Goal: Task Accomplishment & Management: Use online tool/utility

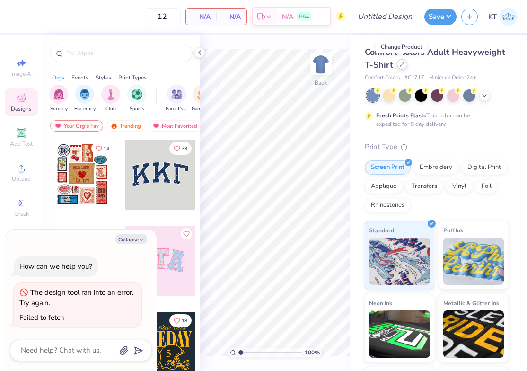
click at [400, 62] on icon at bounding box center [402, 64] width 5 height 5
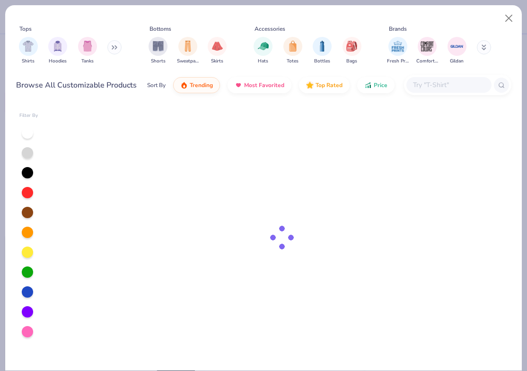
type textarea "x"
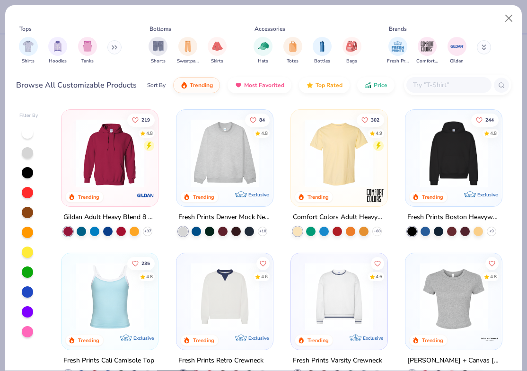
click at [429, 87] on input "text" at bounding box center [448, 85] width 73 height 11
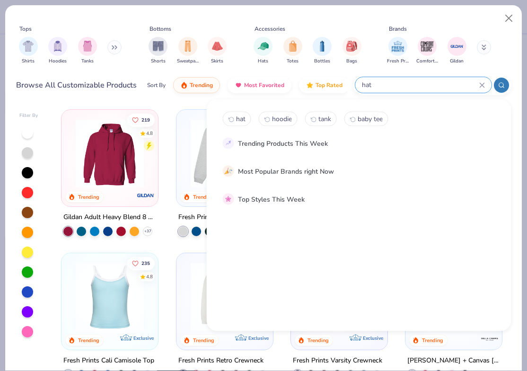
type input "hat"
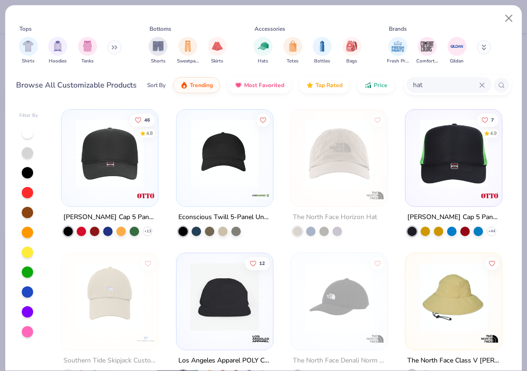
click at [124, 185] on img at bounding box center [110, 153] width 78 height 68
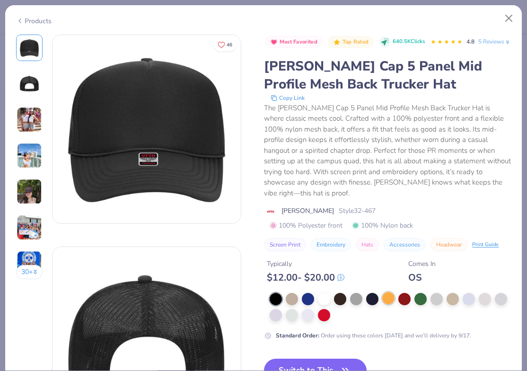
click at [386, 295] on div at bounding box center [389, 298] width 12 height 12
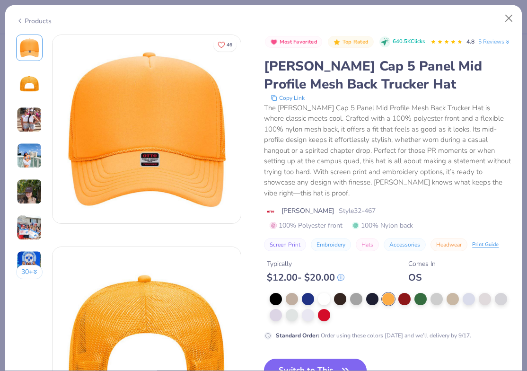
click at [315, 365] on button "Switch to This" at bounding box center [315, 371] width 103 height 24
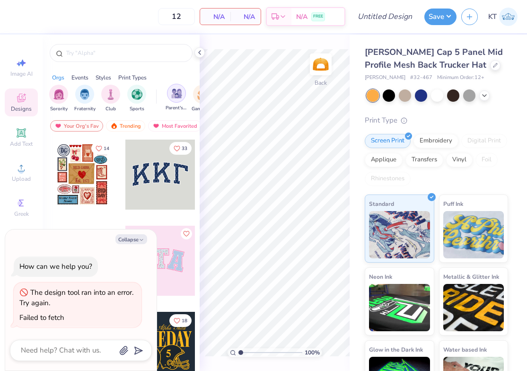
click at [172, 98] on img "filter for Parent's Weekend" at bounding box center [176, 93] width 11 height 11
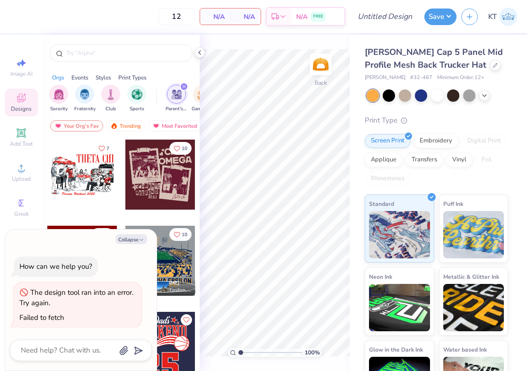
click at [108, 81] on div "Styles" at bounding box center [104, 77] width 16 height 9
click at [107, 77] on div "Styles" at bounding box center [104, 77] width 16 height 9
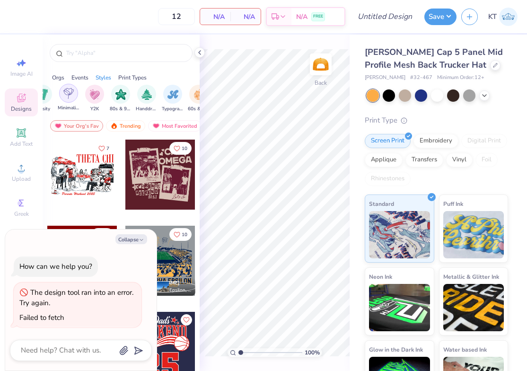
scroll to position [0, 540]
click at [163, 93] on div "filter for Typography" at bounding box center [170, 93] width 19 height 19
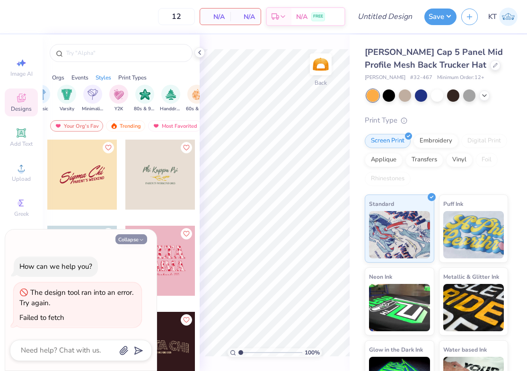
click at [140, 240] on icon "button" at bounding box center [142, 240] width 6 height 6
type textarea "x"
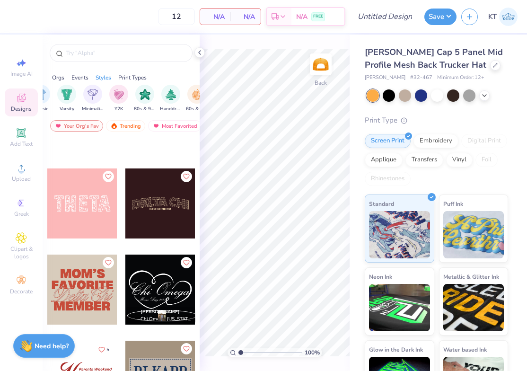
scroll to position [89, 0]
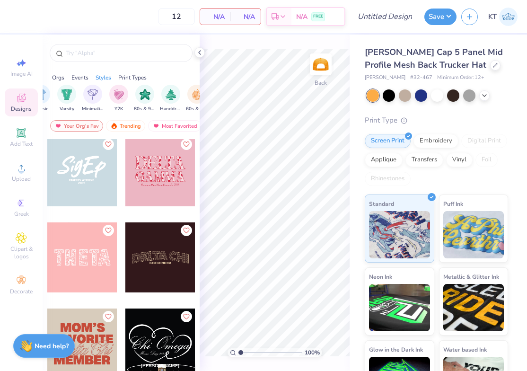
click at [94, 181] on div at bounding box center [82, 171] width 70 height 70
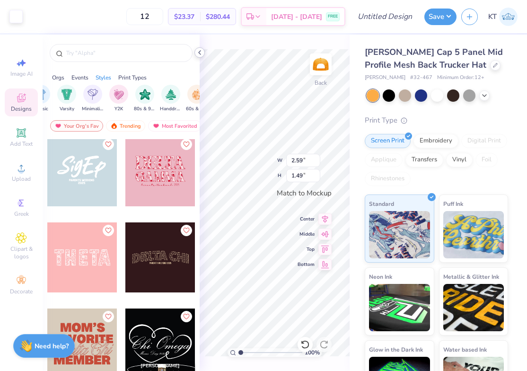
click at [198, 53] on icon at bounding box center [200, 53] width 8 height 8
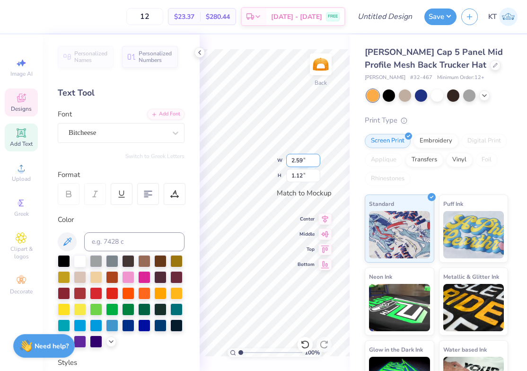
click at [314, 158] on div "100 % Back W 2.59 2.59 " H 1.12 1.12 " Match to [GEOGRAPHIC_DATA] Middle Top Bo…" at bounding box center [275, 203] width 150 height 337
type textarea "ATO"
click at [69, 241] on icon at bounding box center [67, 242] width 8 height 8
click at [68, 242] on icon at bounding box center [67, 241] width 11 height 11
click at [71, 242] on icon at bounding box center [67, 241] width 11 height 11
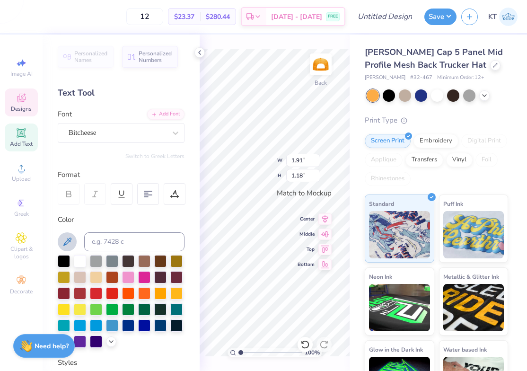
click at [71, 242] on icon at bounding box center [67, 241] width 11 height 11
click at [419, 93] on div at bounding box center [421, 95] width 12 height 12
click at [376, 101] on div at bounding box center [373, 95] width 12 height 12
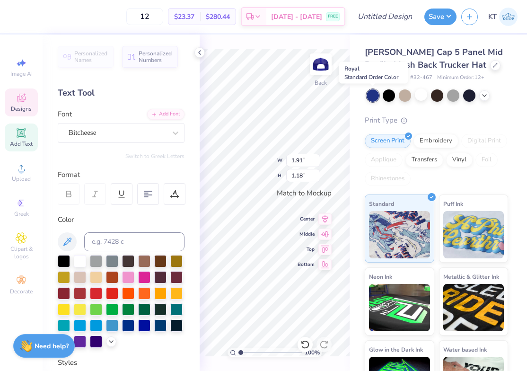
click at [372, 97] on div at bounding box center [373, 95] width 12 height 12
click at [484, 96] on icon at bounding box center [485, 95] width 8 height 8
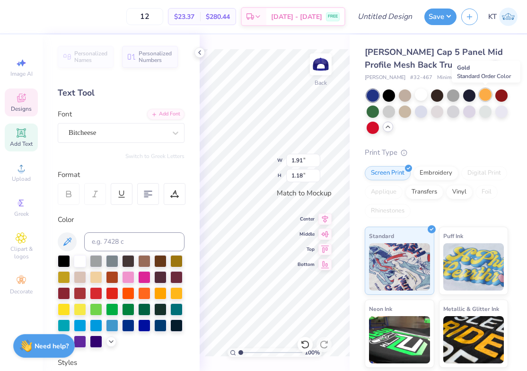
click at [486, 96] on div at bounding box center [486, 95] width 12 height 12
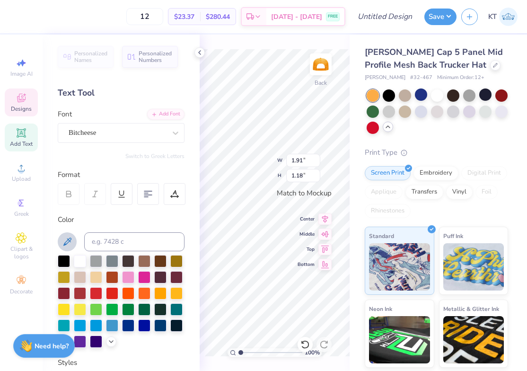
click at [65, 240] on icon at bounding box center [67, 241] width 11 height 11
click at [66, 240] on icon at bounding box center [67, 241] width 11 height 11
click at [110, 339] on icon at bounding box center [111, 341] width 8 height 8
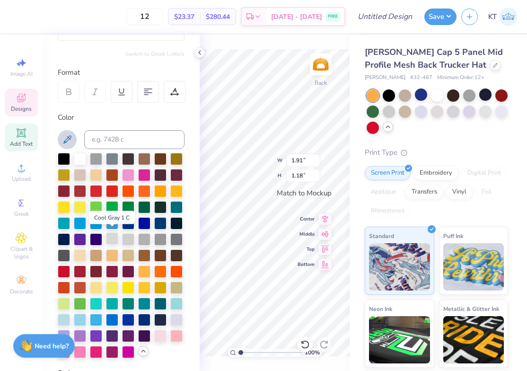
scroll to position [107, 0]
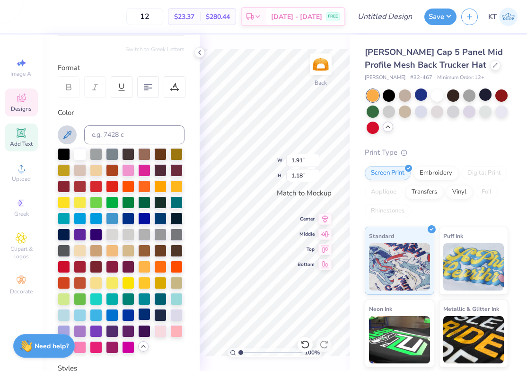
click at [145, 315] on div at bounding box center [144, 314] width 12 height 12
click at [125, 313] on div at bounding box center [128, 314] width 12 height 12
click at [141, 217] on div at bounding box center [144, 218] width 12 height 12
click at [132, 217] on div at bounding box center [128, 218] width 12 height 12
click at [444, 176] on div "Embroidery" at bounding box center [436, 172] width 45 height 14
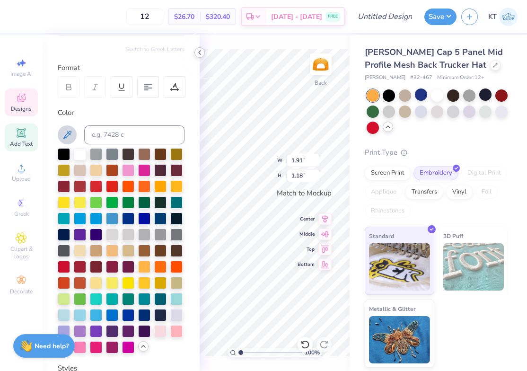
click at [201, 49] on icon at bounding box center [200, 53] width 8 height 8
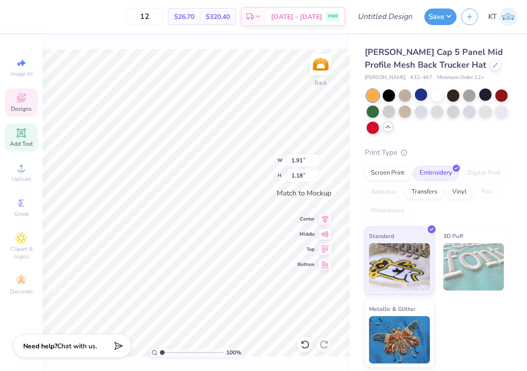
type input "1.81"
type input "1.08"
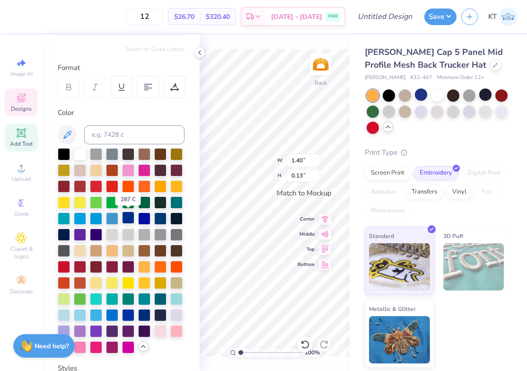
click at [129, 219] on div at bounding box center [128, 218] width 12 height 12
type input "0.12"
click at [126, 216] on div at bounding box center [128, 218] width 12 height 12
type input "0.39"
type input "0.12"
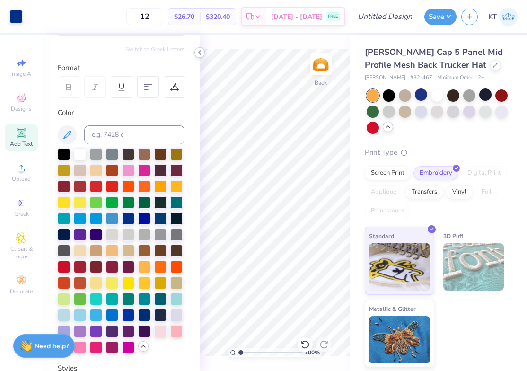
click at [201, 53] on icon at bounding box center [200, 53] width 8 height 8
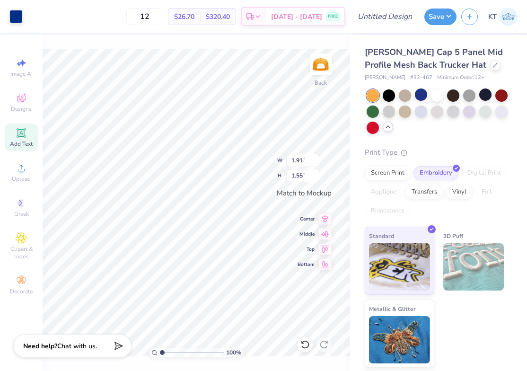
type input "1.93"
type input "1.56"
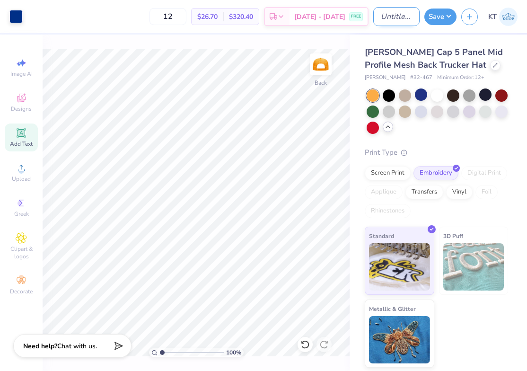
click at [377, 20] on input "Design Title" at bounding box center [397, 16] width 46 height 19
drag, startPoint x: 400, startPoint y: 13, endPoint x: 490, endPoint y: 14, distance: 90.0
click at [490, 14] on div "Art colors 12 $26.70 Per Item $320.40 Total Est. Delivery [DATE] - [DATE] FREE …" at bounding box center [263, 16] width 527 height 33
click at [410, 19] on input "ATO Parent's Weekend Hats (Blue)" at bounding box center [397, 16] width 46 height 19
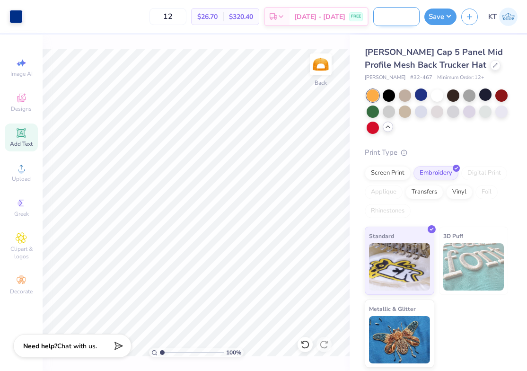
scroll to position [0, 98]
type input "ATO Parent's Weekend Hats (Yellow)"
click at [433, 18] on button "Save" at bounding box center [441, 15] width 32 height 17
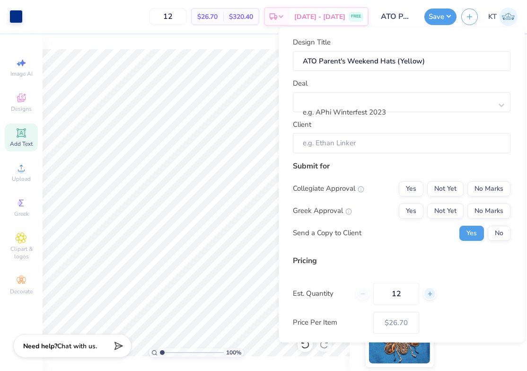
click at [429, 299] on div at bounding box center [430, 293] width 13 height 13
type input "13"
type input "– –"
click at [429, 296] on icon at bounding box center [430, 293] width 7 height 7
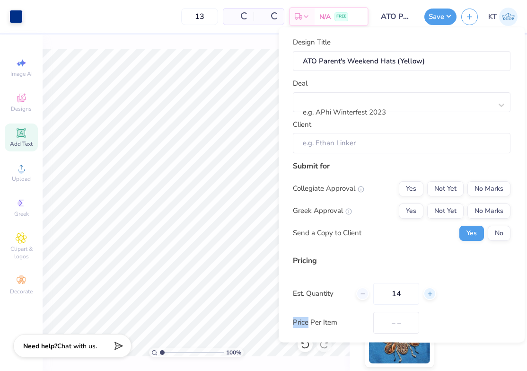
click at [429, 296] on icon at bounding box center [430, 293] width 7 height 7
type input "16"
type input "$25.78"
click at [429, 296] on icon at bounding box center [430, 293] width 7 height 7
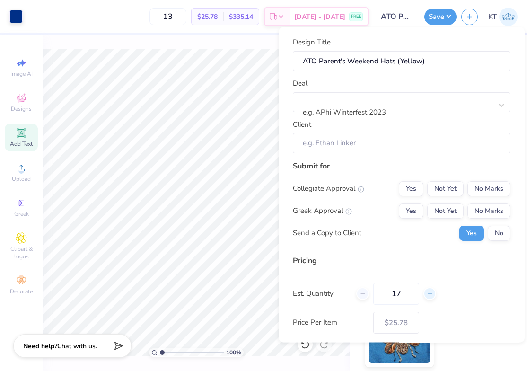
click at [429, 296] on icon at bounding box center [430, 293] width 7 height 7
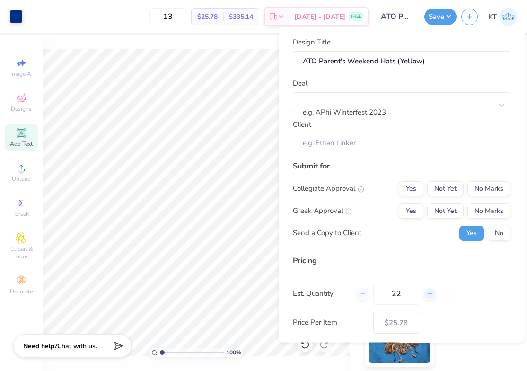
click at [429, 296] on icon at bounding box center [430, 293] width 7 height 7
type input "25"
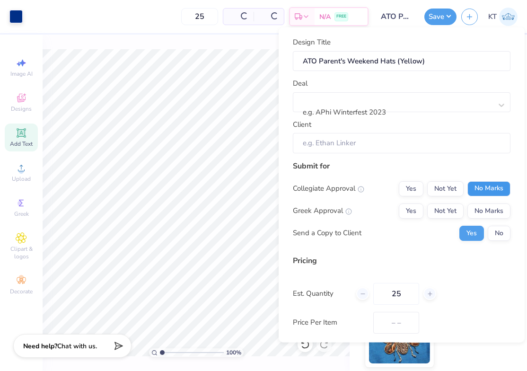
click at [482, 192] on button "No Marks" at bounding box center [489, 188] width 43 height 15
click at [414, 216] on button "Yes" at bounding box center [411, 210] width 25 height 15
type input "$19.99"
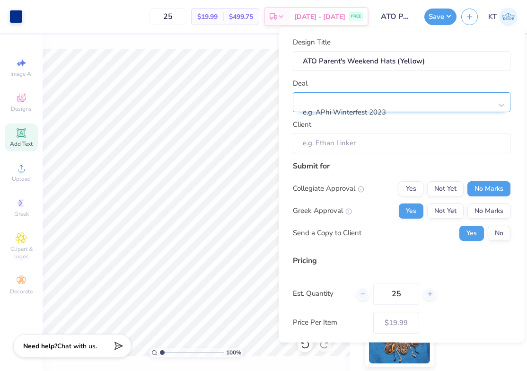
click at [351, 106] on div at bounding box center [398, 99] width 188 height 13
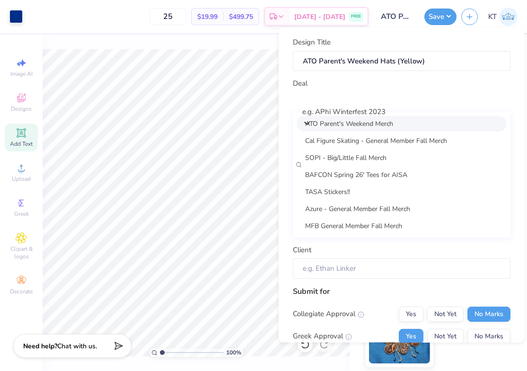
click at [348, 127] on div "ATO Parent's Weekend Merch" at bounding box center [402, 124] width 210 height 16
type input "[PERSON_NAME]"
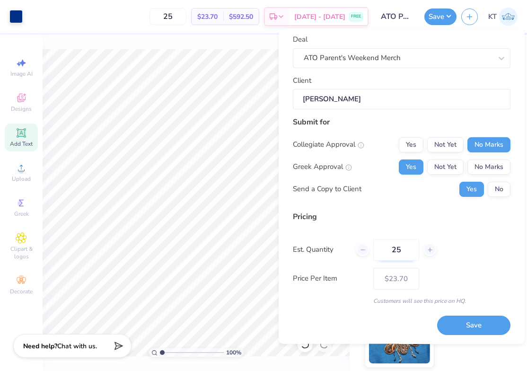
scroll to position [45, 0]
click at [502, 194] on button "No" at bounding box center [499, 188] width 23 height 15
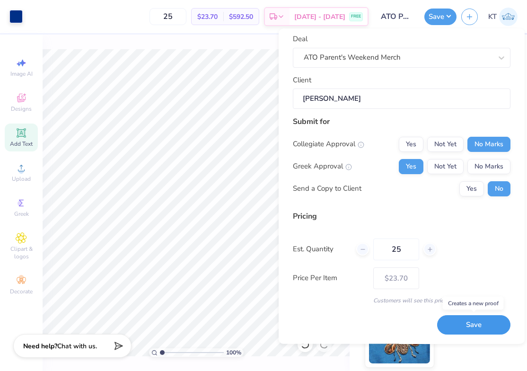
click at [470, 323] on button "Save" at bounding box center [473, 325] width 73 height 19
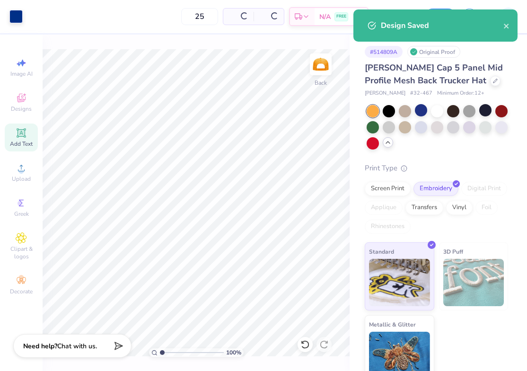
type input "$19.99"
